Goal: Information Seeking & Learning: Learn about a topic

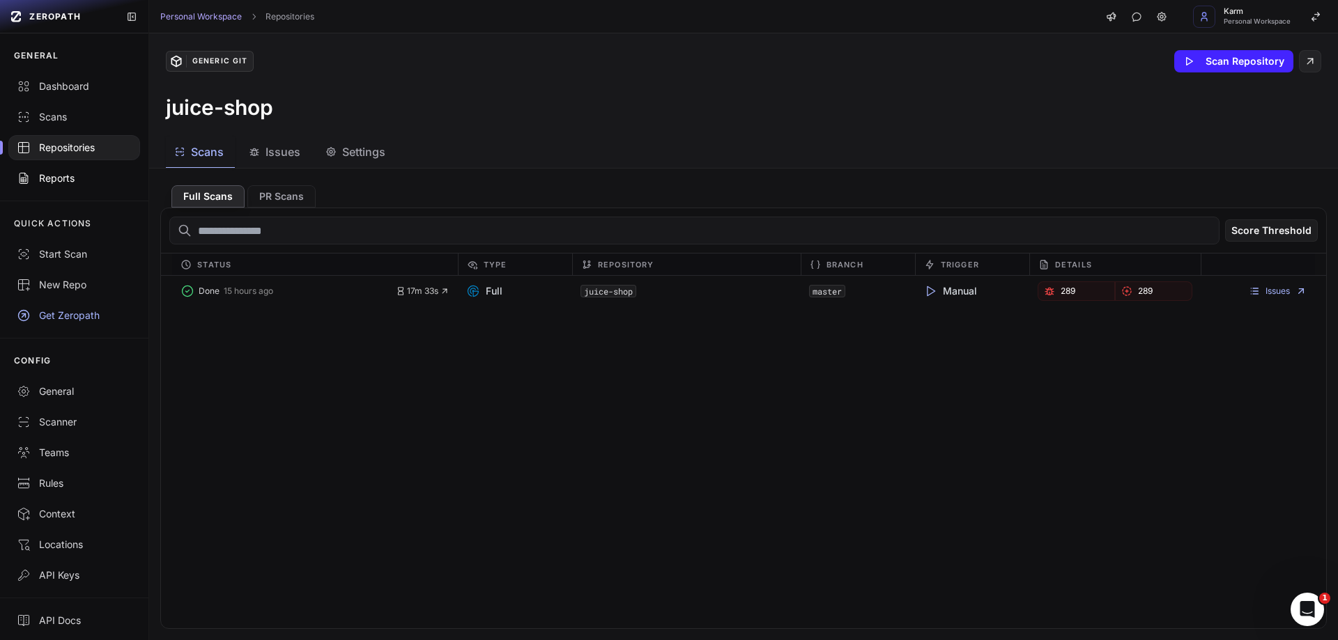
click at [63, 173] on div "Reports" at bounding box center [74, 178] width 115 height 14
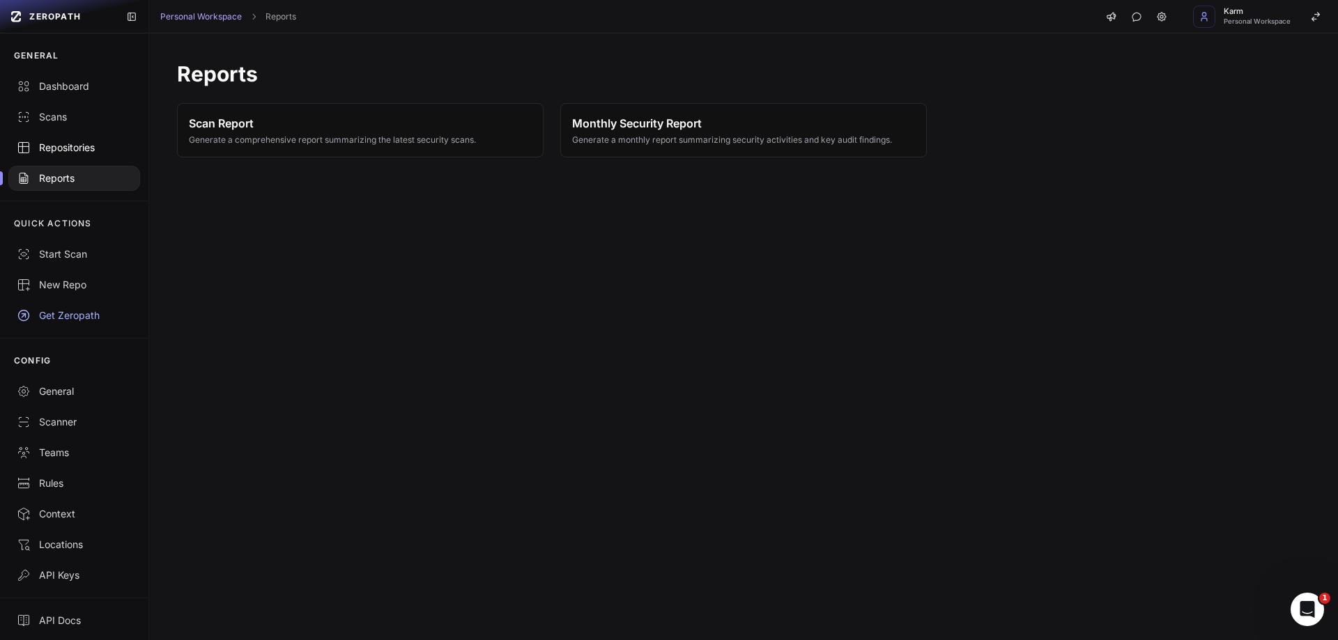
click at [65, 160] on link "Repositories" at bounding box center [74, 147] width 148 height 31
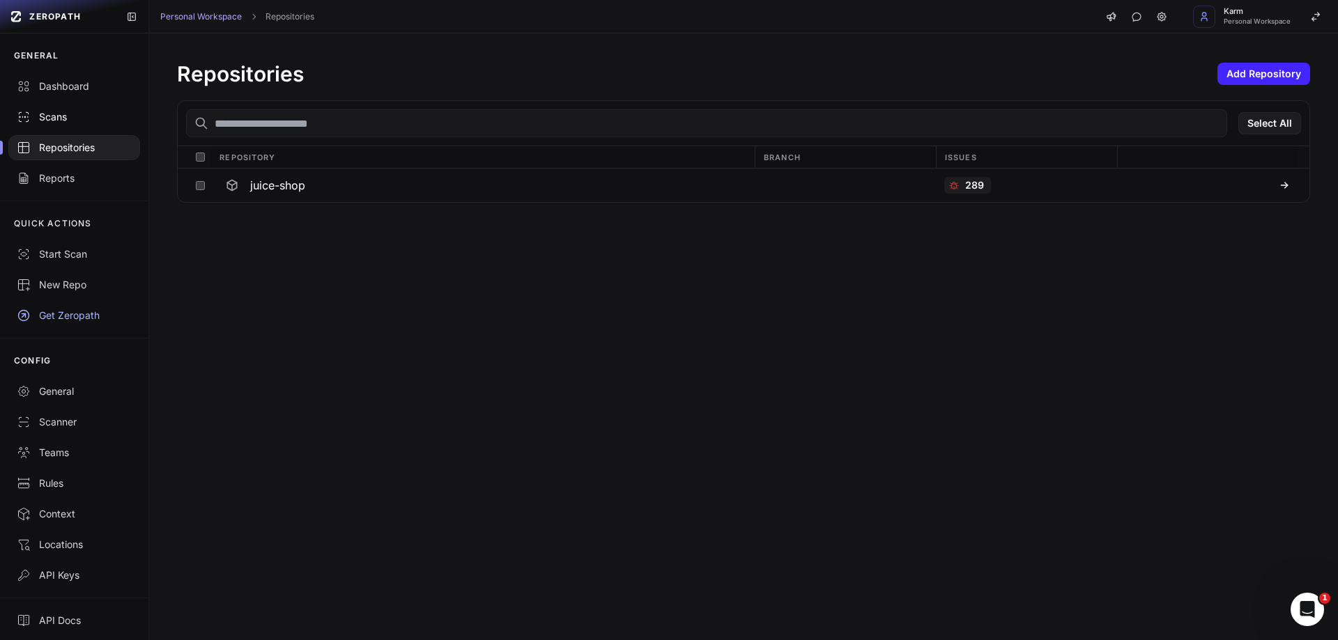
click at [71, 125] on link "Scans" at bounding box center [74, 117] width 148 height 31
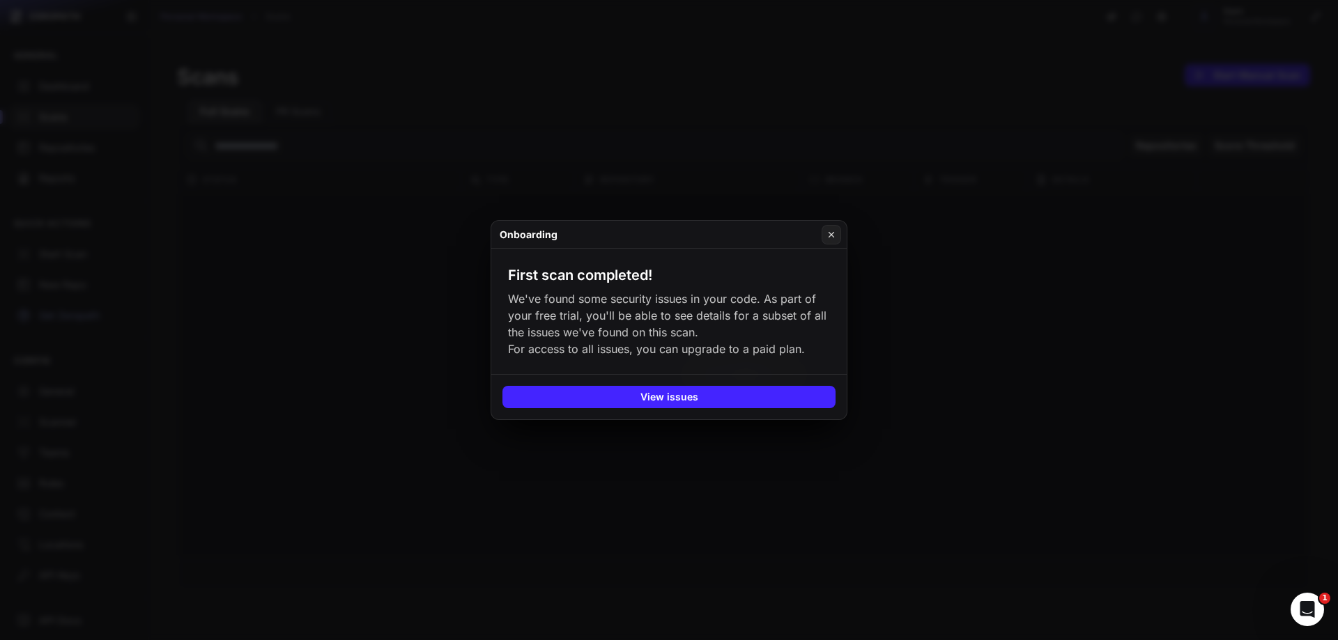
click at [69, 143] on button at bounding box center [669, 320] width 1338 height 640
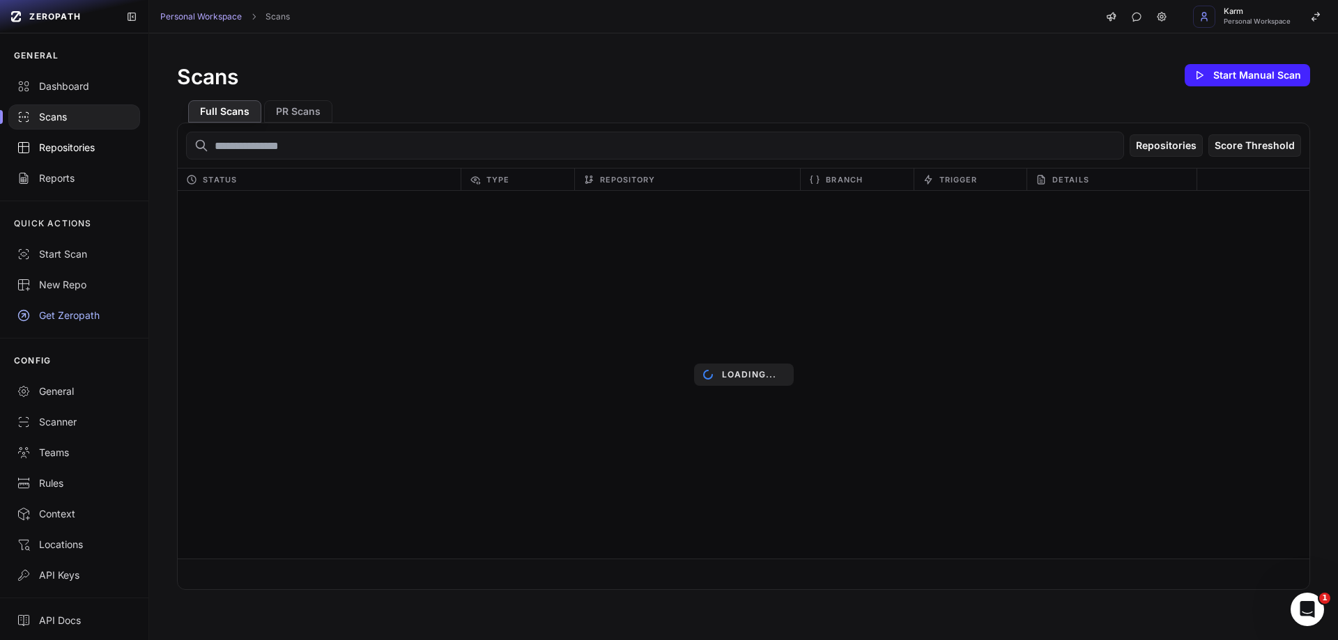
click at [61, 135] on link "Repositories" at bounding box center [74, 147] width 148 height 31
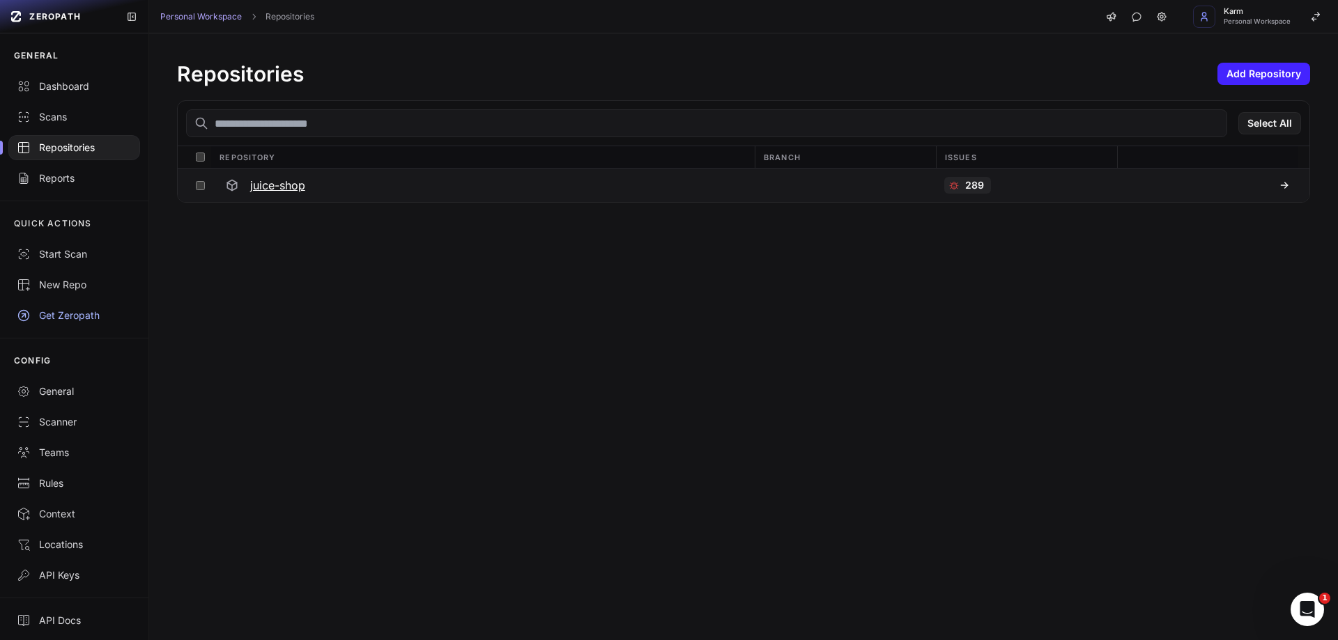
click at [953, 187] on div "289" at bounding box center [967, 185] width 47 height 17
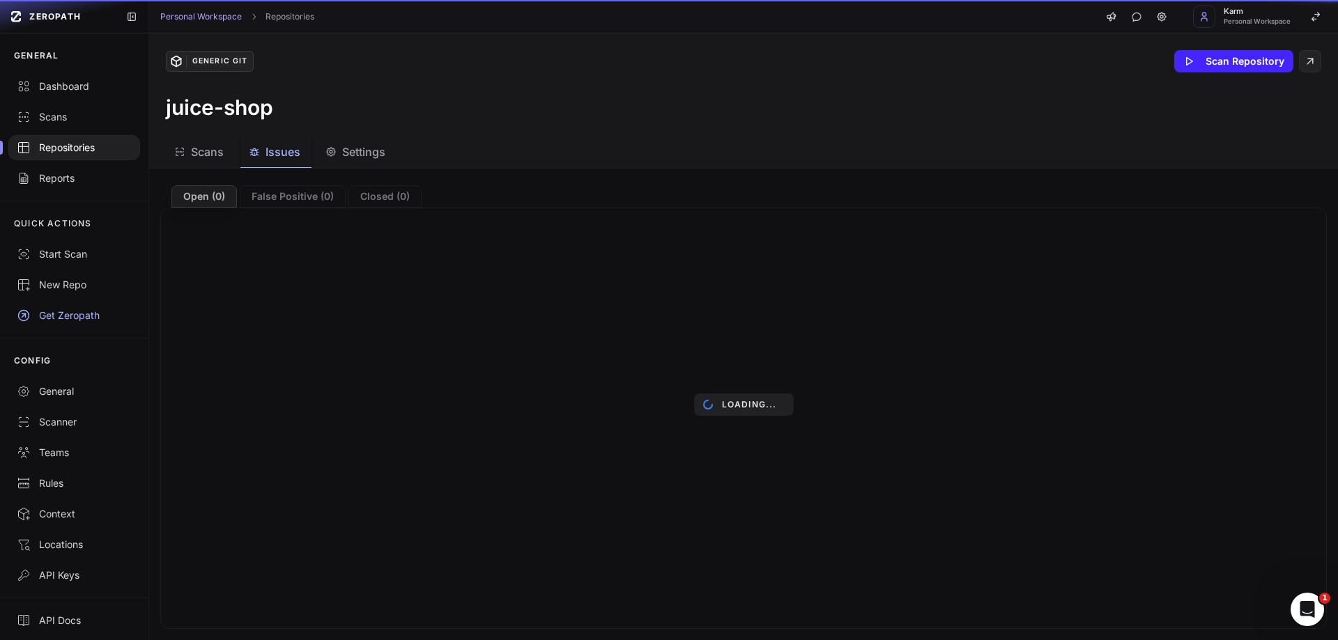
click at [279, 147] on span "Issues" at bounding box center [283, 152] width 35 height 17
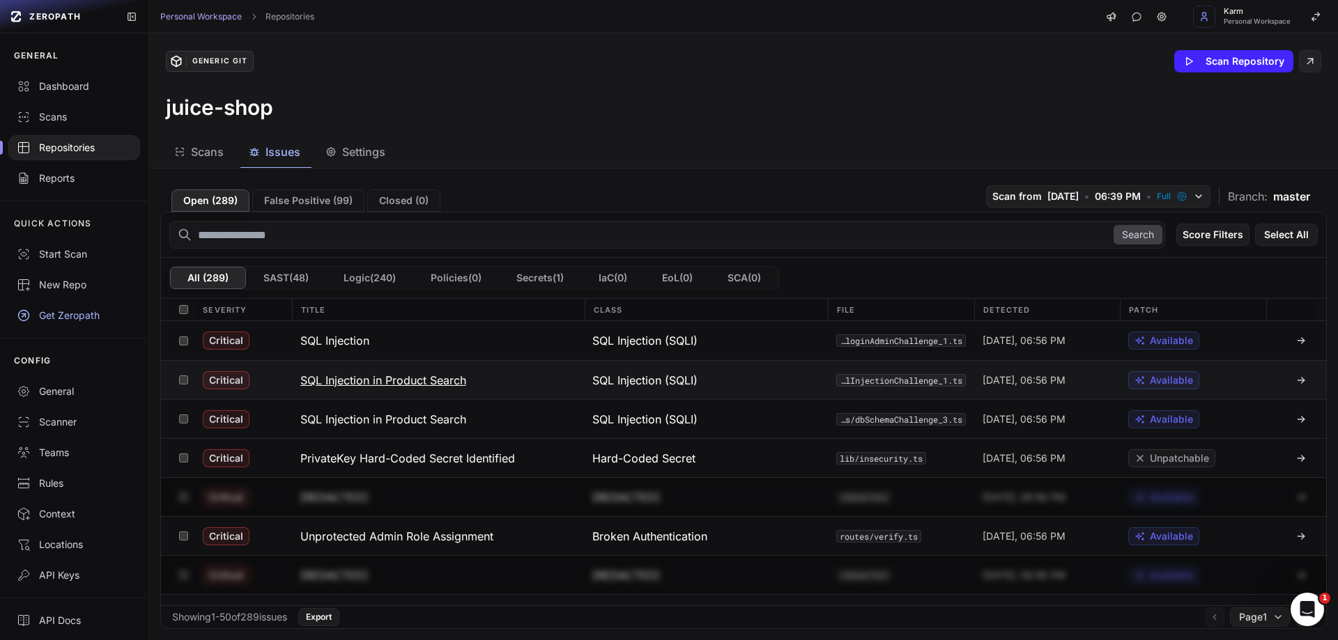
click at [398, 378] on h3 "SQL Injection in Product Search" at bounding box center [383, 380] width 166 height 17
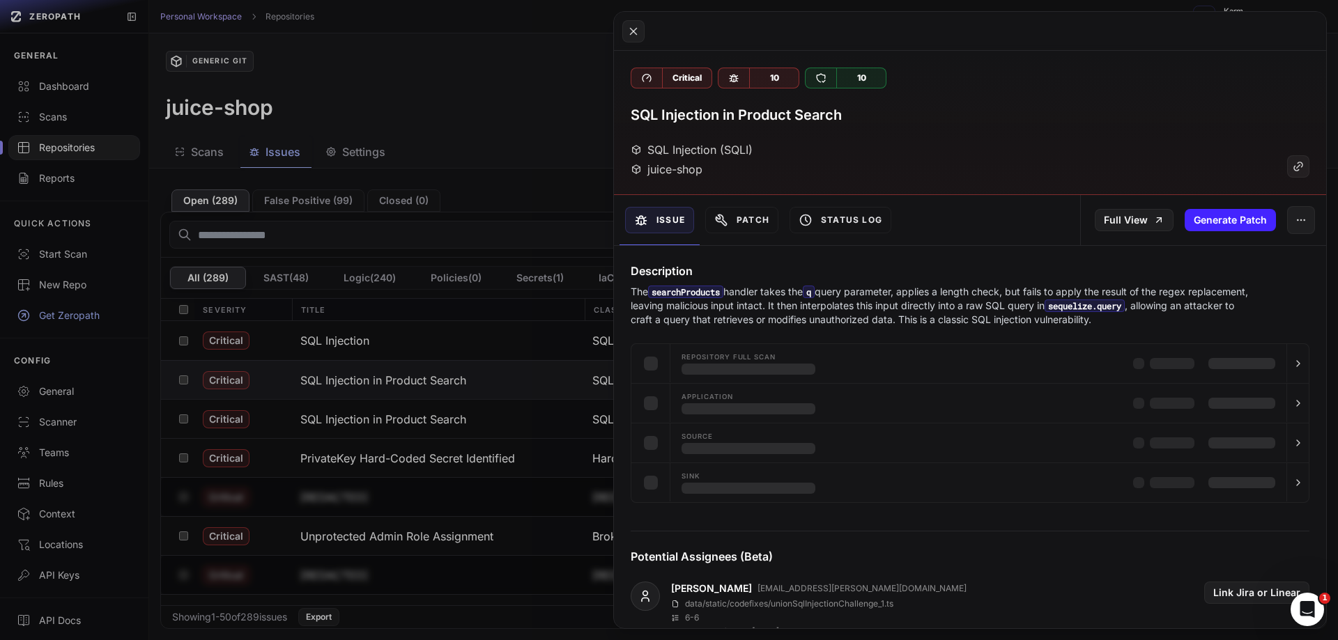
click at [953, 291] on p "The searchProducts handler takes the q query parameter, applies a length check,…" at bounding box center [943, 306] width 624 height 42
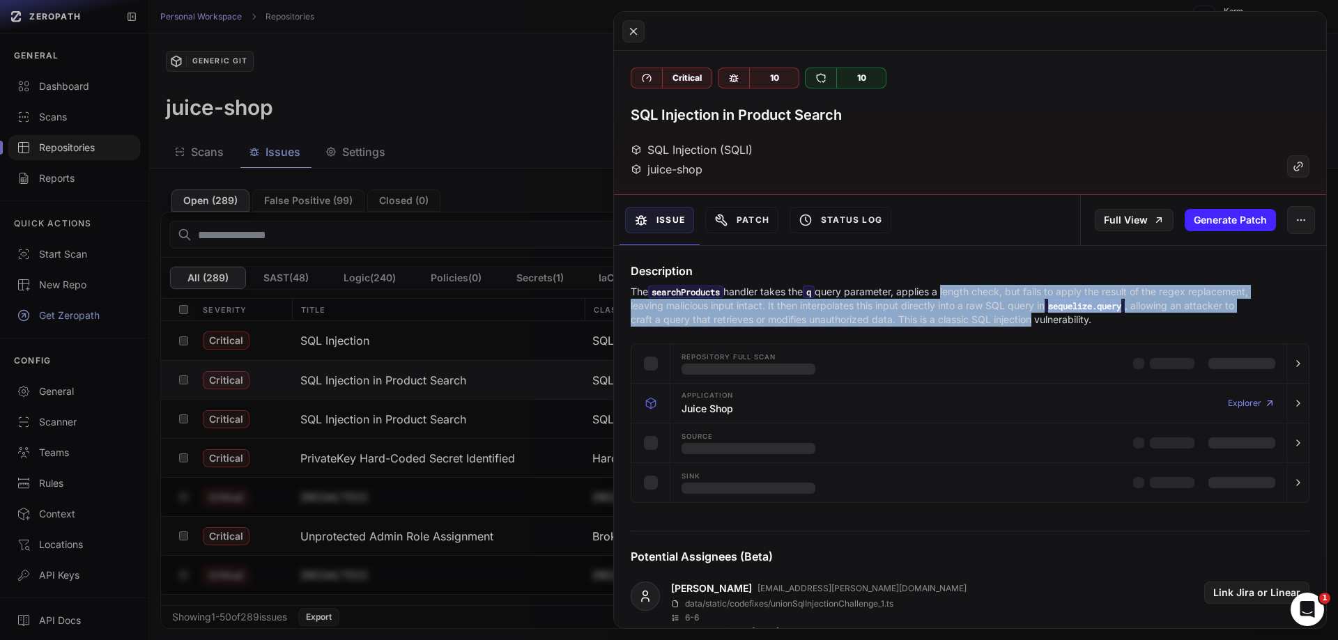
drag, startPoint x: 953, startPoint y: 291, endPoint x: 1086, endPoint y: 314, distance: 135.1
click at [1086, 314] on p "The searchProducts handler takes the q query parameter, applies a length check,…" at bounding box center [943, 306] width 624 height 42
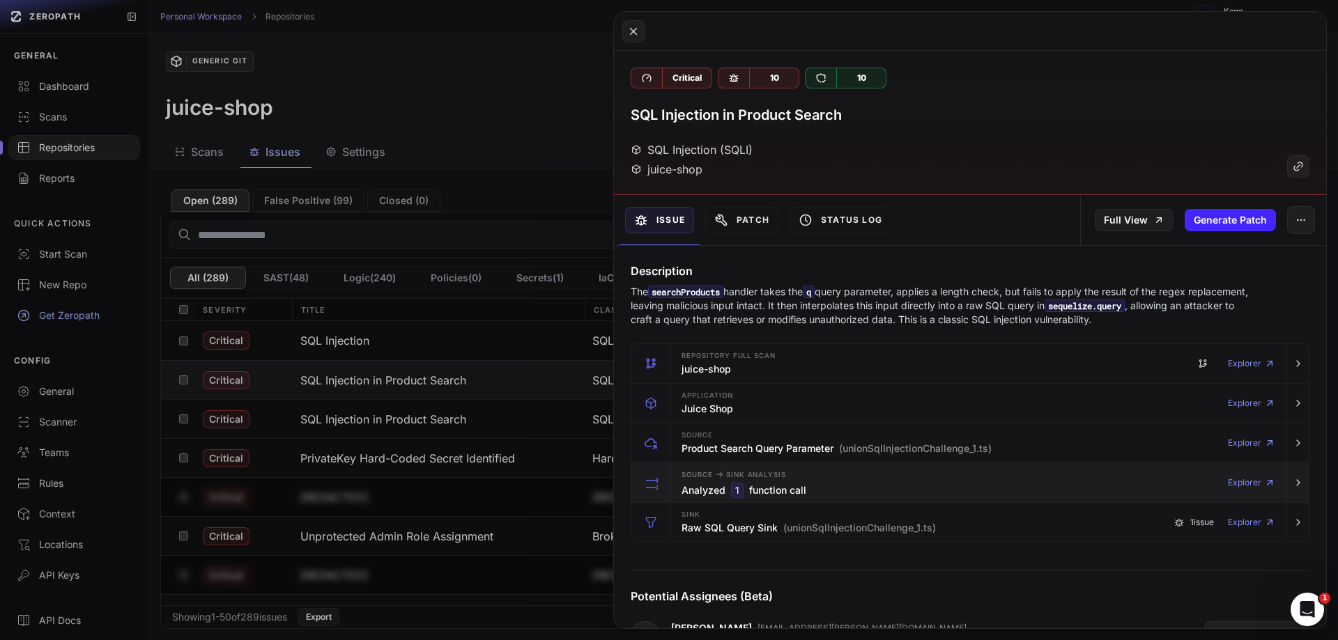
click at [789, 477] on div "Source -> Sink Analysis Analyzed 1 function call" at bounding box center [744, 483] width 125 height 28
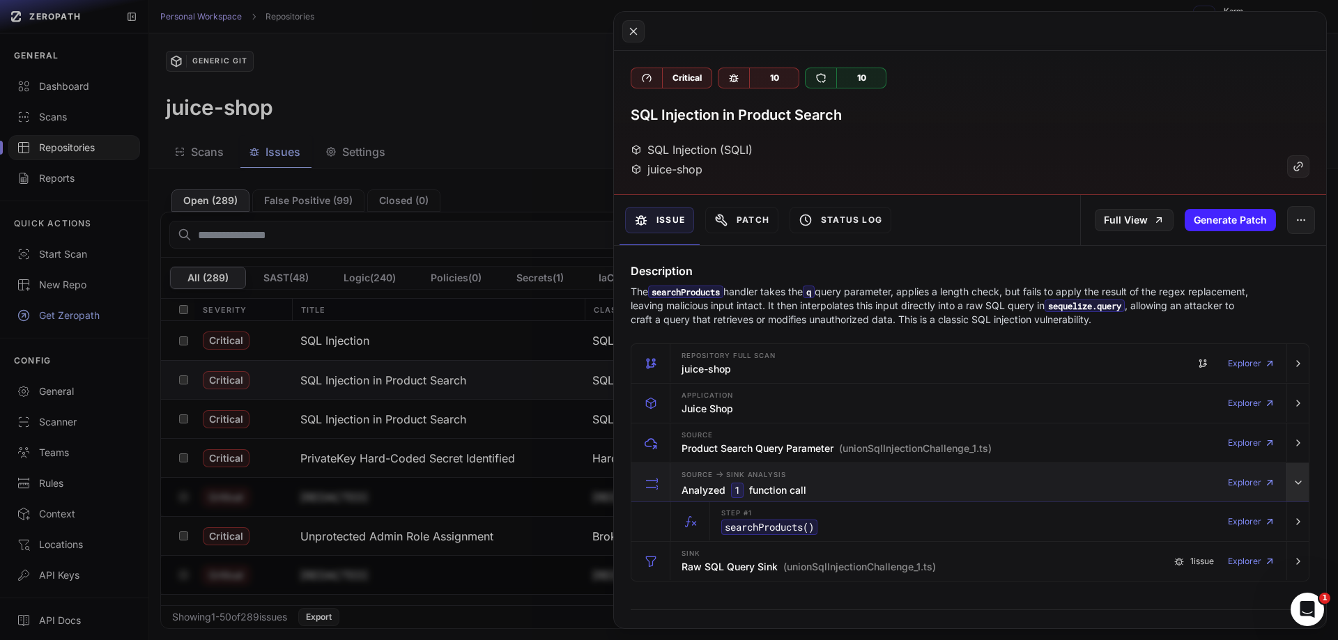
click at [1289, 489] on button "button" at bounding box center [1298, 482] width 22 height 39
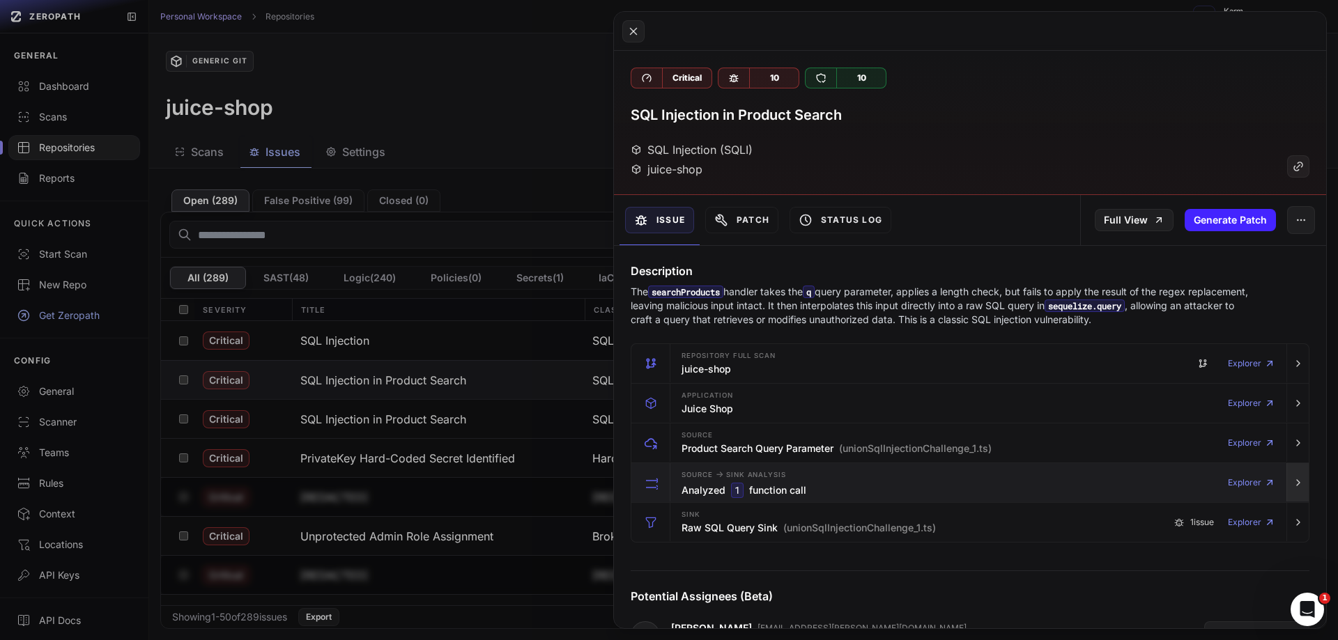
click at [1289, 489] on button "button" at bounding box center [1298, 482] width 22 height 39
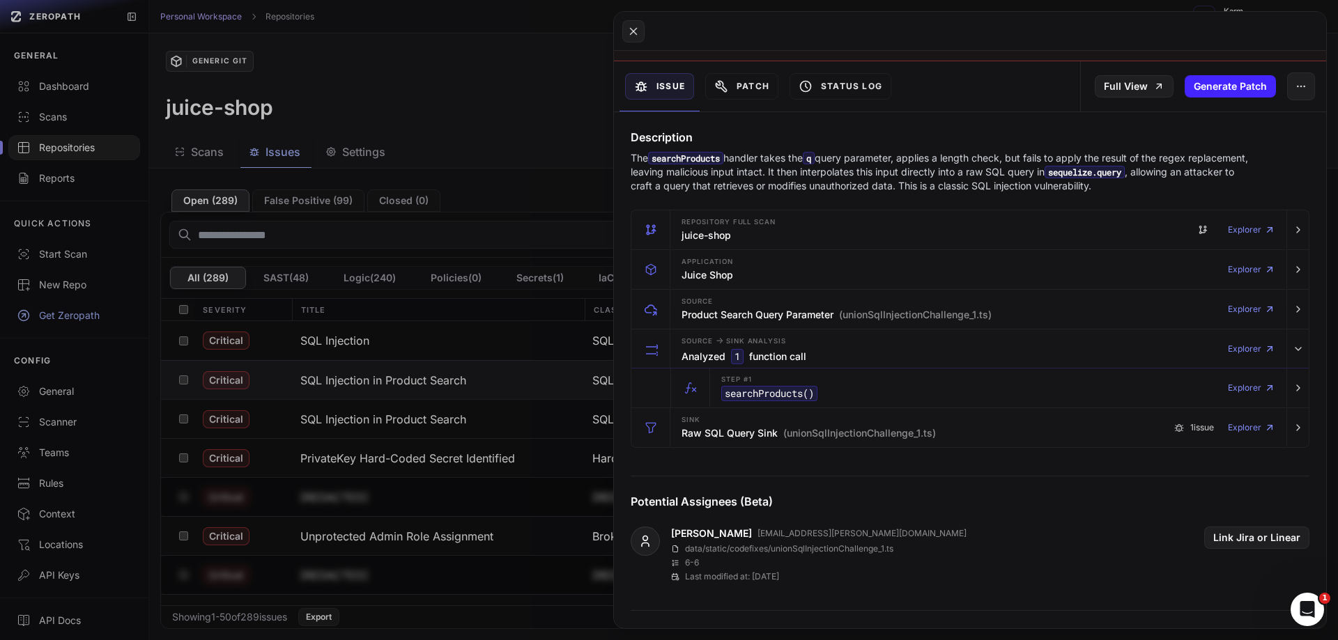
scroll to position [139, 0]
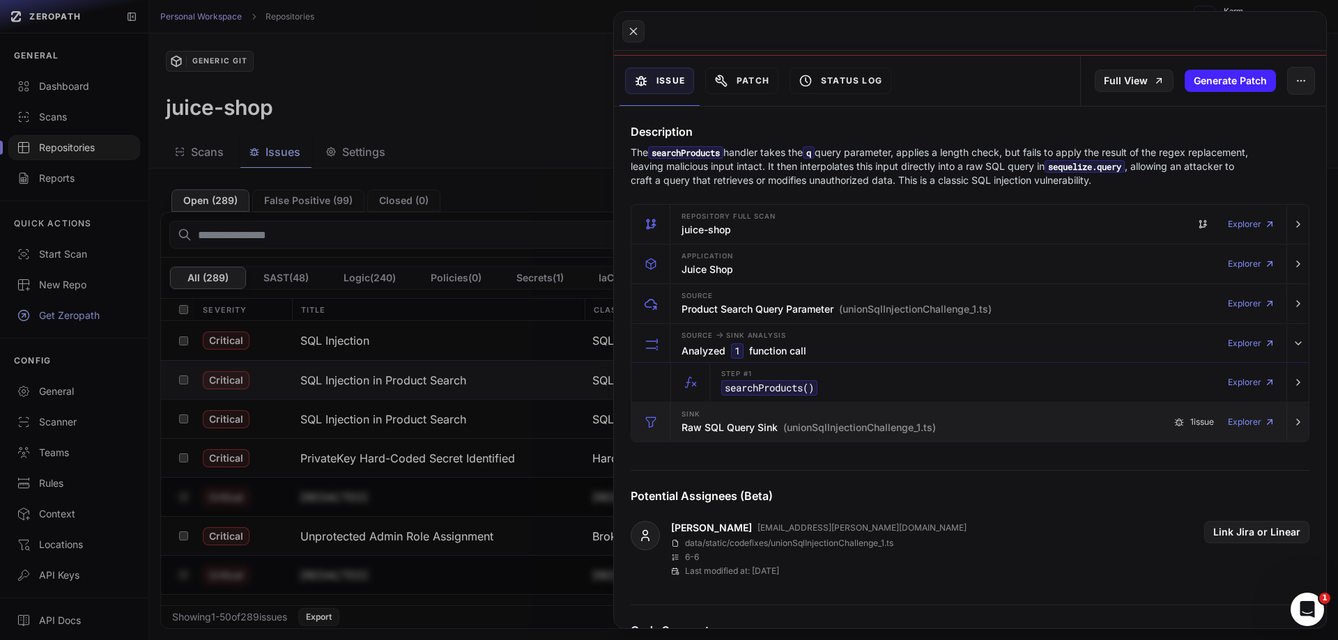
click at [750, 424] on h3 "Raw SQL Query Sink (unionSqlInjectionChallenge_1.ts)" at bounding box center [809, 428] width 254 height 14
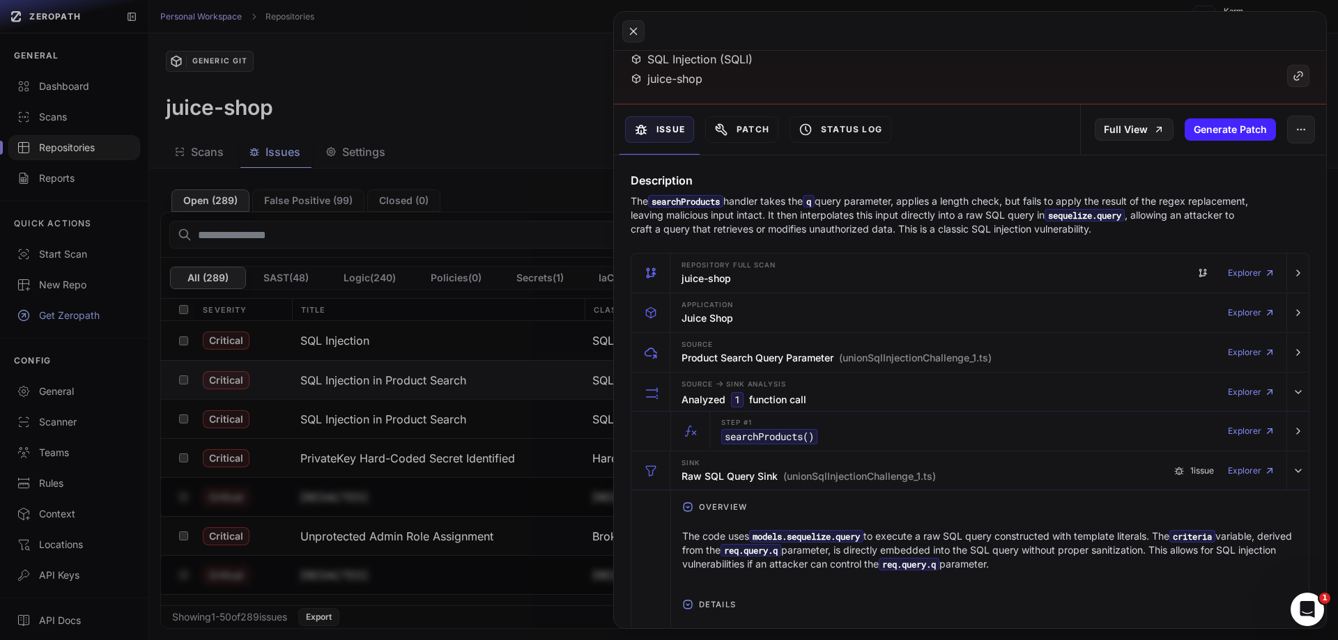
scroll to position [0, 0]
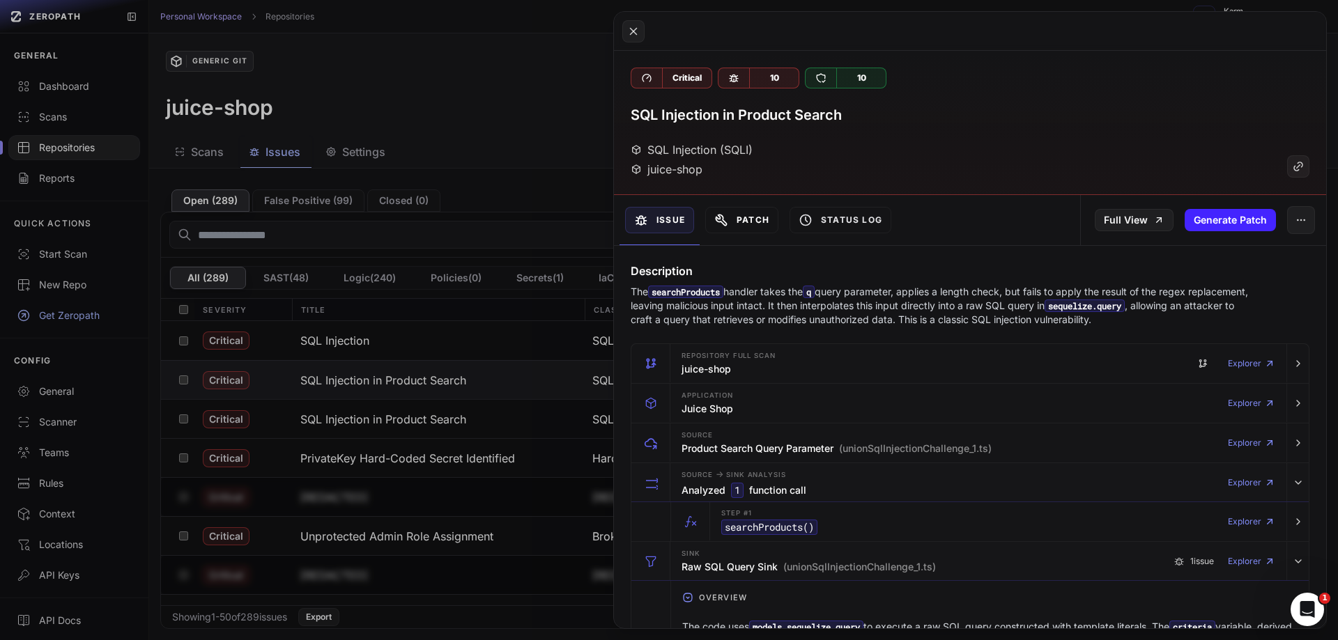
click at [730, 224] on button "Patch" at bounding box center [741, 220] width 73 height 26
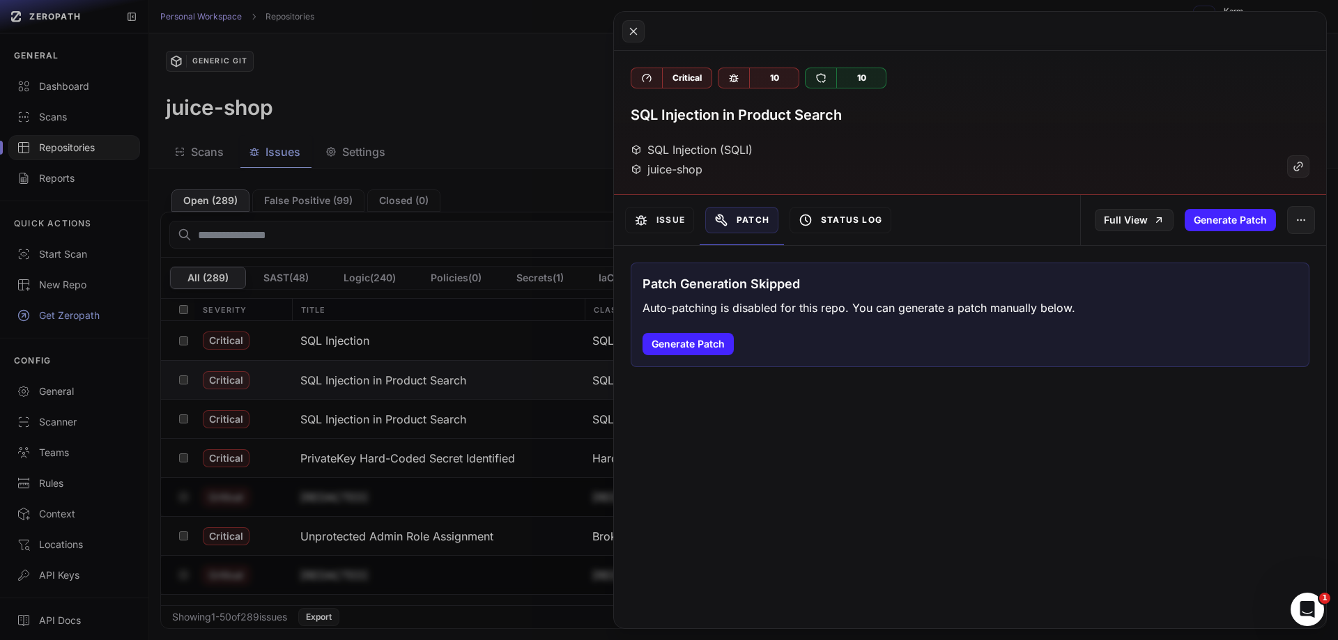
click at [836, 222] on button "Status Log" at bounding box center [841, 220] width 102 height 26
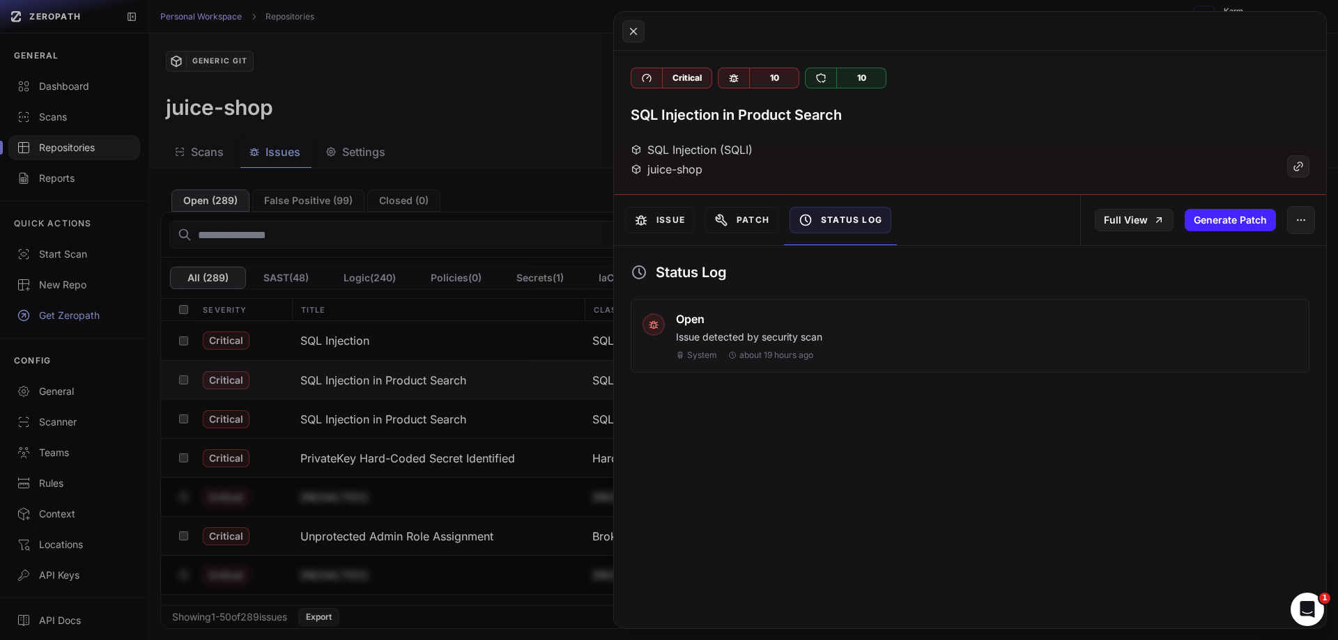
click at [763, 328] on div "Open Issue detected by security scan System about 19 hours ago" at bounding box center [987, 336] width 622 height 50
click at [674, 224] on button "Issue" at bounding box center [659, 220] width 69 height 26
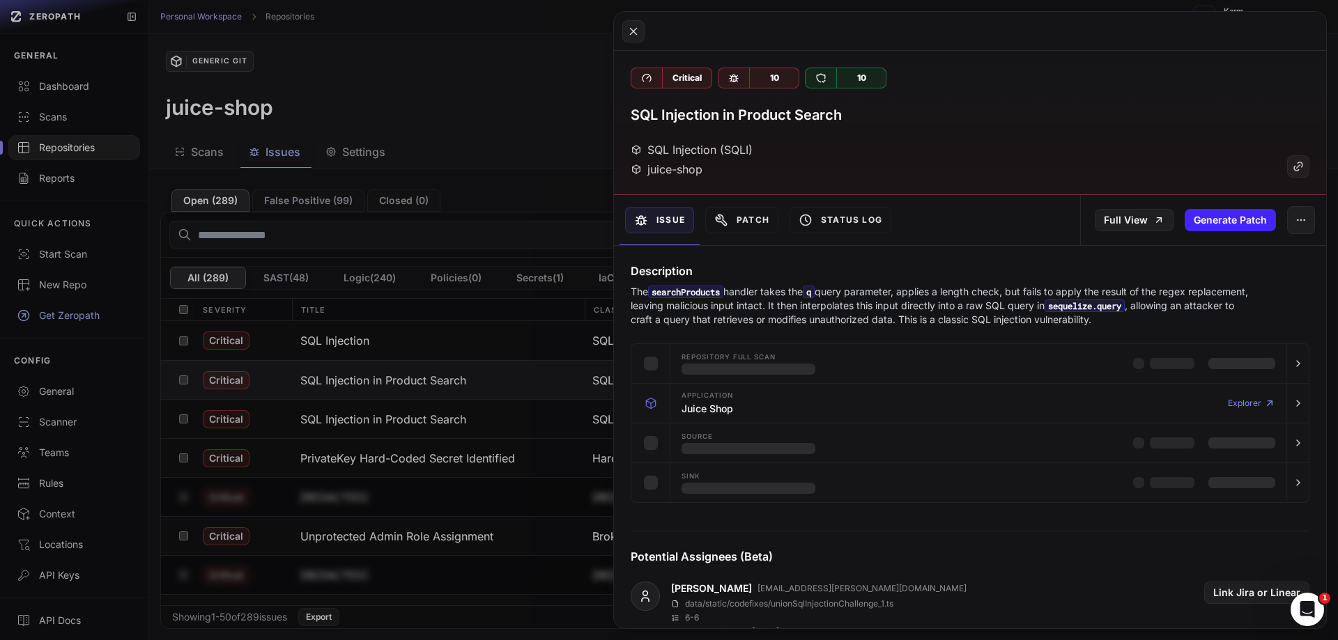
click at [645, 29] on div at bounding box center [970, 31] width 712 height 39
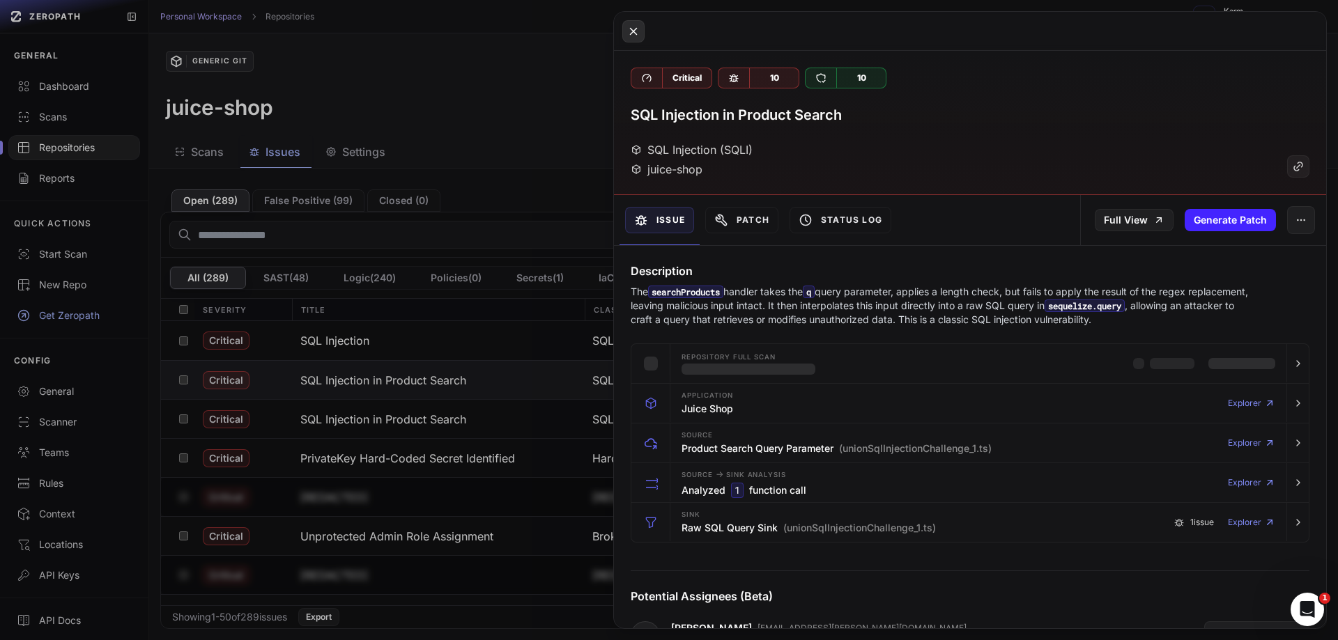
click at [640, 38] on button at bounding box center [633, 31] width 22 height 22
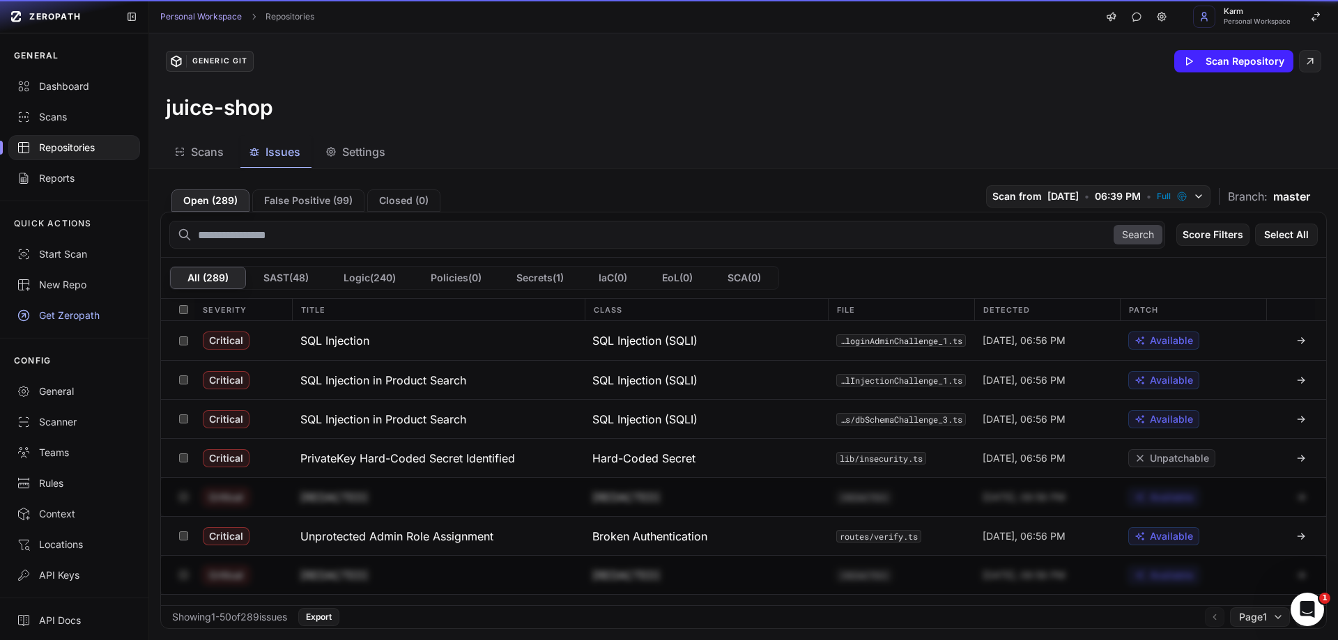
click at [640, 38] on div "Generic Git Scan Repository juice-shop" at bounding box center [743, 84] width 1189 height 103
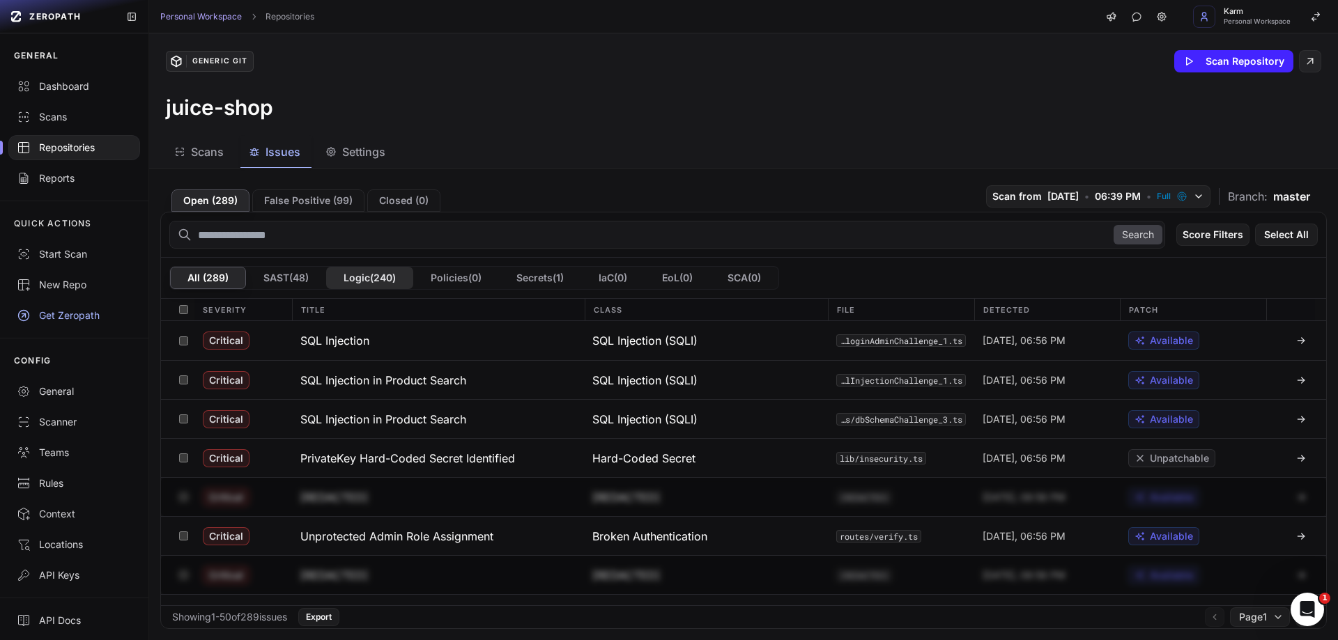
click at [347, 273] on button "Logic ( 240 )" at bounding box center [369, 278] width 87 height 22
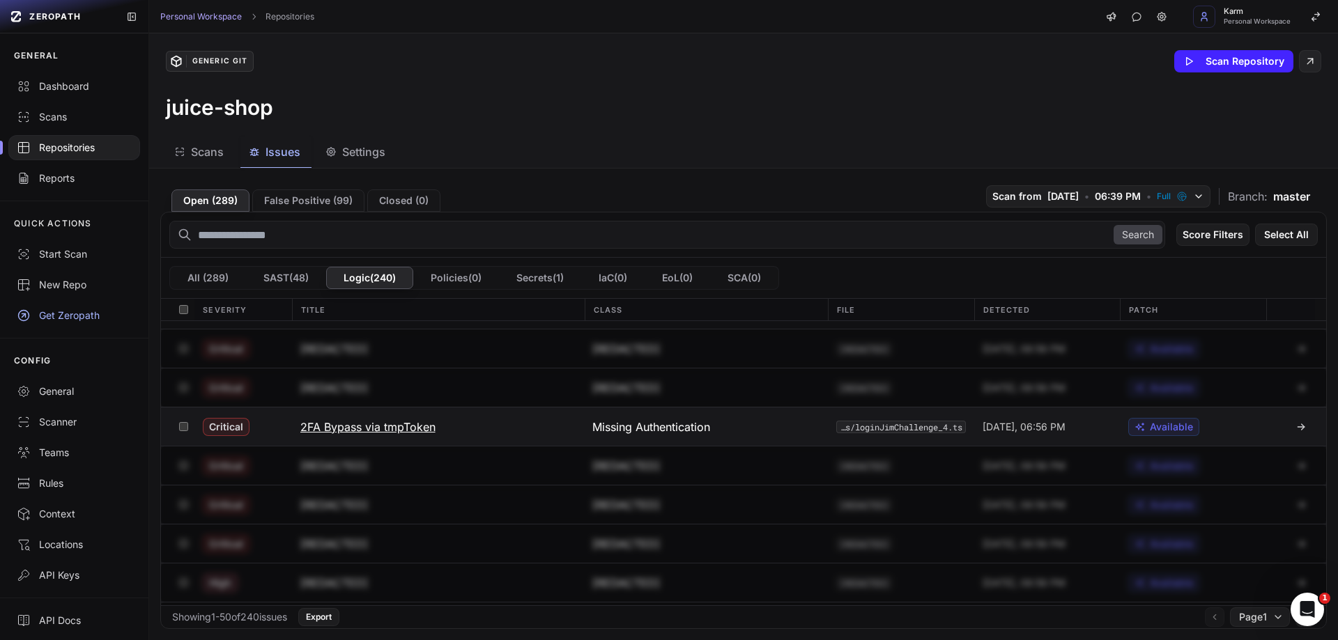
scroll to position [70, 0]
click at [371, 424] on h3 "2FA Bypass via tmpToken" at bounding box center [367, 428] width 135 height 17
